Goal: Information Seeking & Learning: Compare options

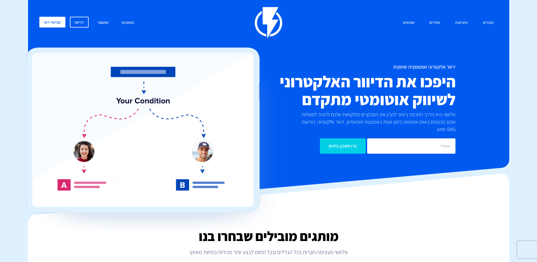
click at [104, 19] on link "התחבר" at bounding box center [103, 23] width 20 height 12
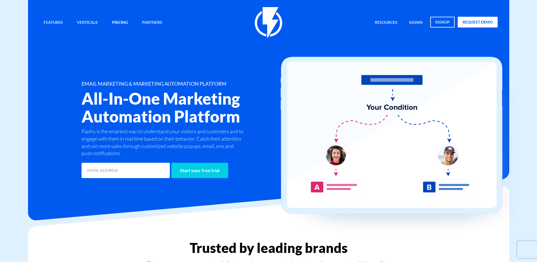
click at [127, 24] on link "Pricing" at bounding box center [120, 23] width 24 height 12
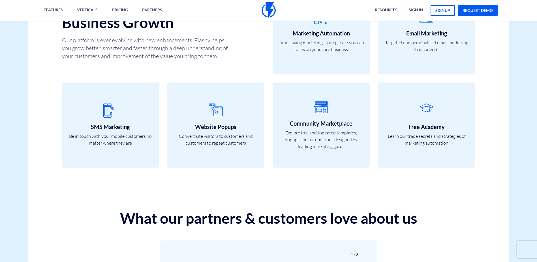
drag, startPoint x: 415, startPoint y: 107, endPoint x: 397, endPoint y: 258, distance: 151.3
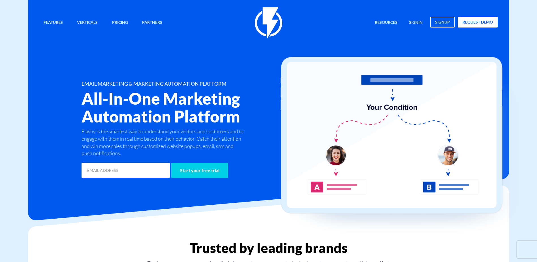
drag, startPoint x: 325, startPoint y: 215, endPoint x: 399, endPoint y: 34, distance: 196.0
click at [113, 20] on link "Pricing" at bounding box center [120, 23] width 24 height 12
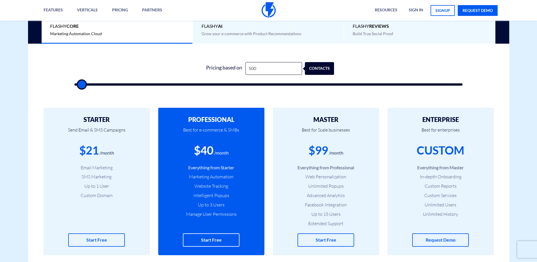
scroll to position [170, 0]
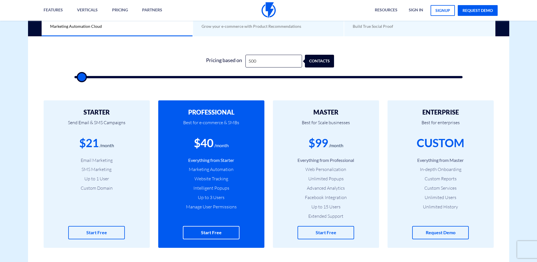
type input "1,000"
type input "1000"
type input "1,500"
type input "1500"
type input "3,000"
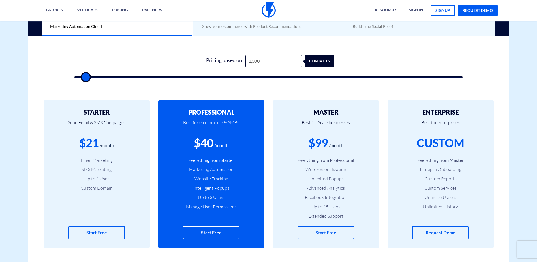
type input "3000"
type input "4,000"
type input "4000"
type input "5,500"
type input "5500"
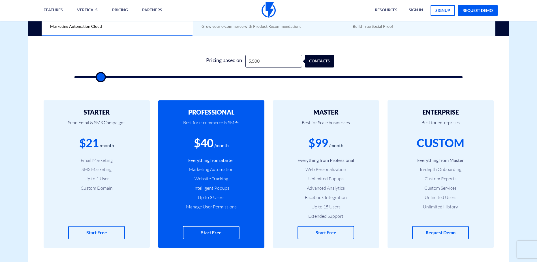
type input "7,000"
type input "7000"
type input "8,000"
type input "8000"
type input "9,000"
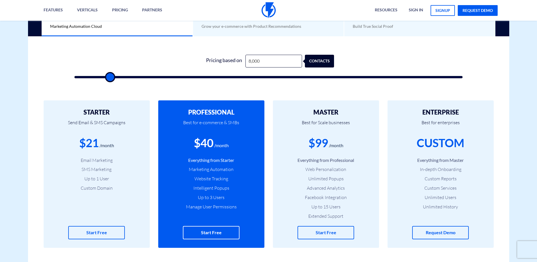
type input "9000"
type input "10,000"
type input "10000"
type input "11,000"
type input "11000"
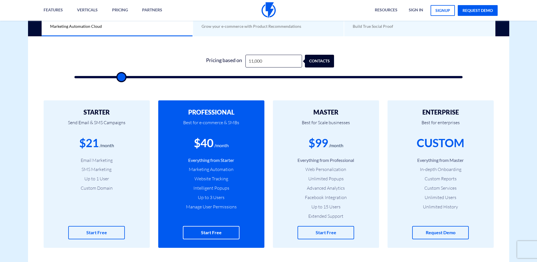
type input "11,500"
type input "11500"
type input "12,500"
type input "12500"
type input "13,500"
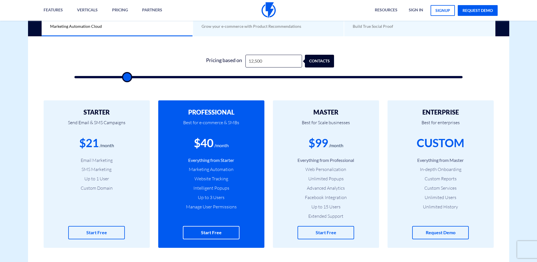
type input "13500"
type input "14,000"
type input "14000"
type input "14,500"
type input "14500"
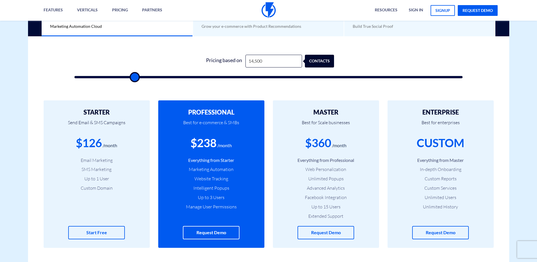
type input "15,000"
type input "15000"
type input "14,500"
type input "14500"
type input "14,000"
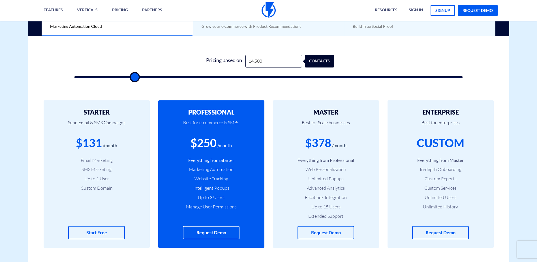
type input "14000"
type input "13,500"
type input "13500"
type input "13,000"
type input "13000"
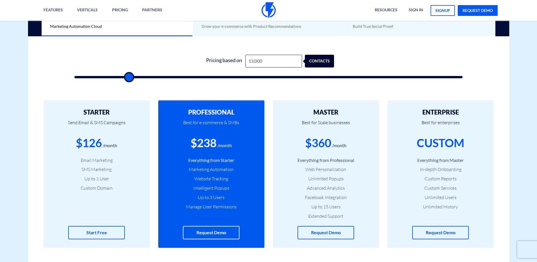
type input "12,500"
type input "12500"
type input "12,000"
type input "12000"
type input "11,500"
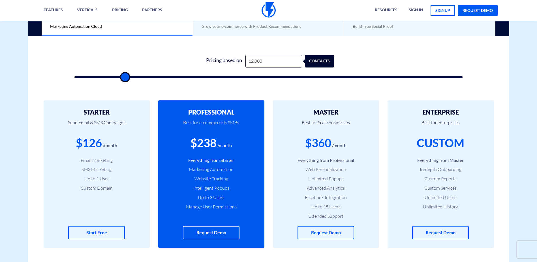
type input "11500"
type input "11,000"
drag, startPoint x: 82, startPoint y: 79, endPoint x: 121, endPoint y: 81, distance: 39.1
type input "11000"
click at [121, 78] on input "range" at bounding box center [268, 77] width 388 height 2
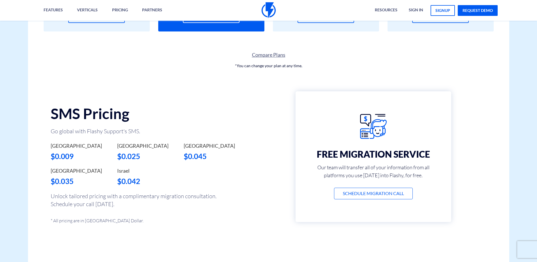
scroll to position [396, 0]
